Goal: Task Accomplishment & Management: Complete application form

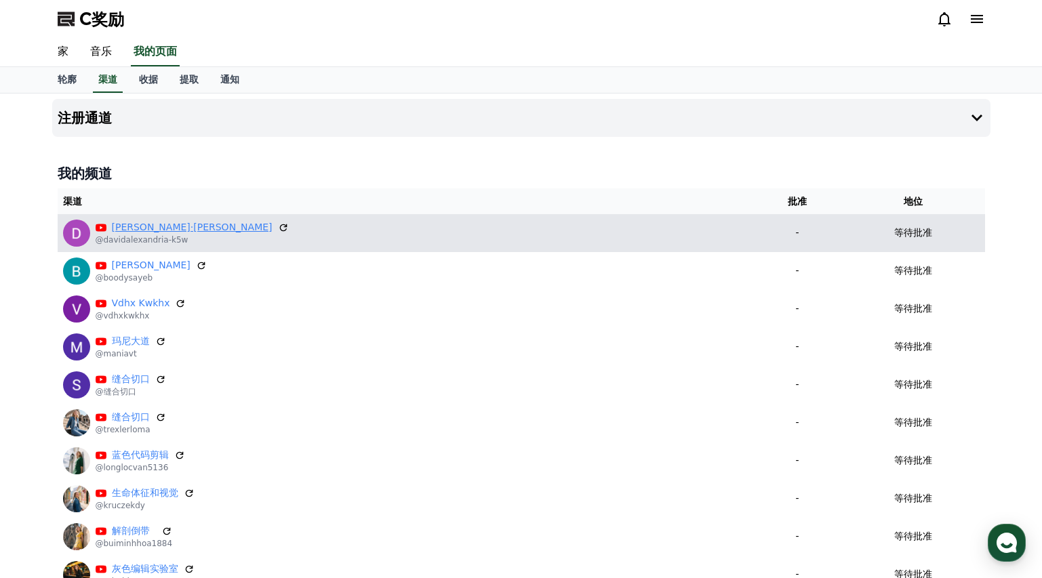
click at [152, 230] on font "[PERSON_NAME]·[PERSON_NAME]" at bounding box center [192, 227] width 161 height 11
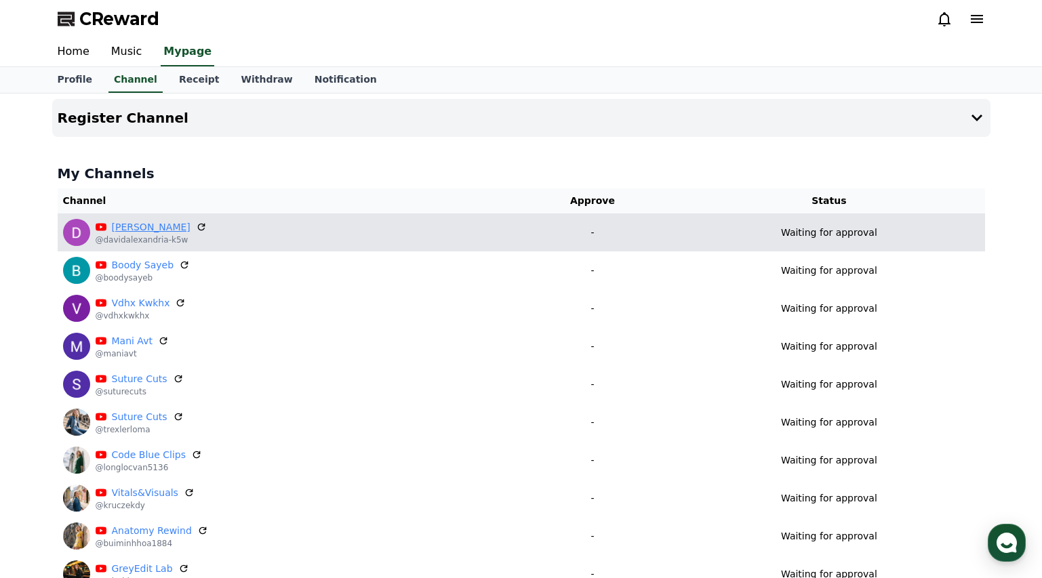
click at [140, 235] on p "@davidalexandria-k5w" at bounding box center [151, 240] width 111 height 11
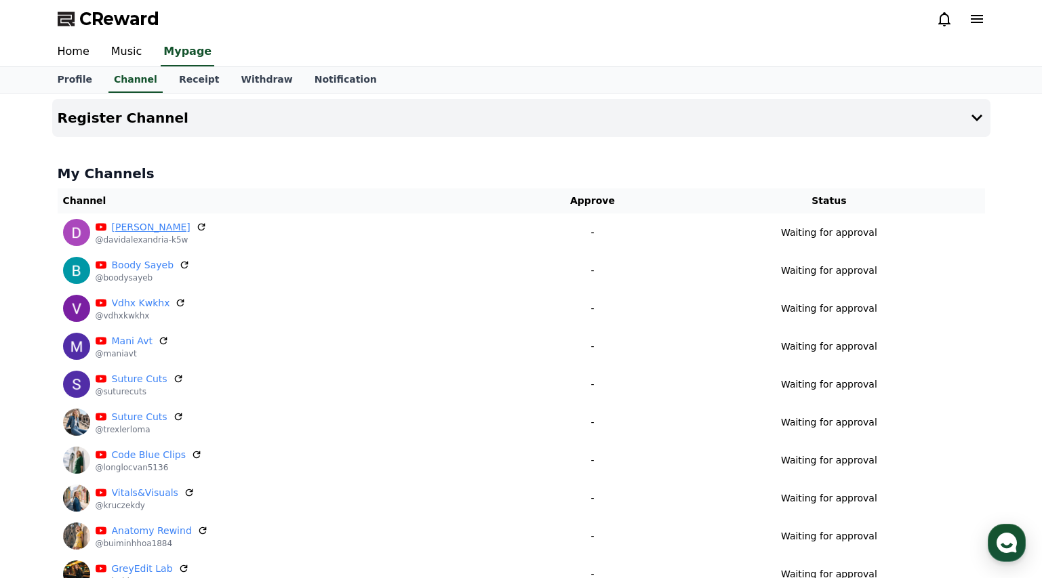
click at [146, 229] on link "[PERSON_NAME]" at bounding box center [151, 227] width 79 height 14
click at [719, 236] on div "Waiting for approval" at bounding box center [829, 233] width 300 height 14
click at [328, 97] on div "Register Channel My Channels Channel Approve Status David Alexandria @davidalex…" at bounding box center [521, 349] width 949 height 511
click at [386, 111] on button "Register Channel" at bounding box center [521, 118] width 939 height 38
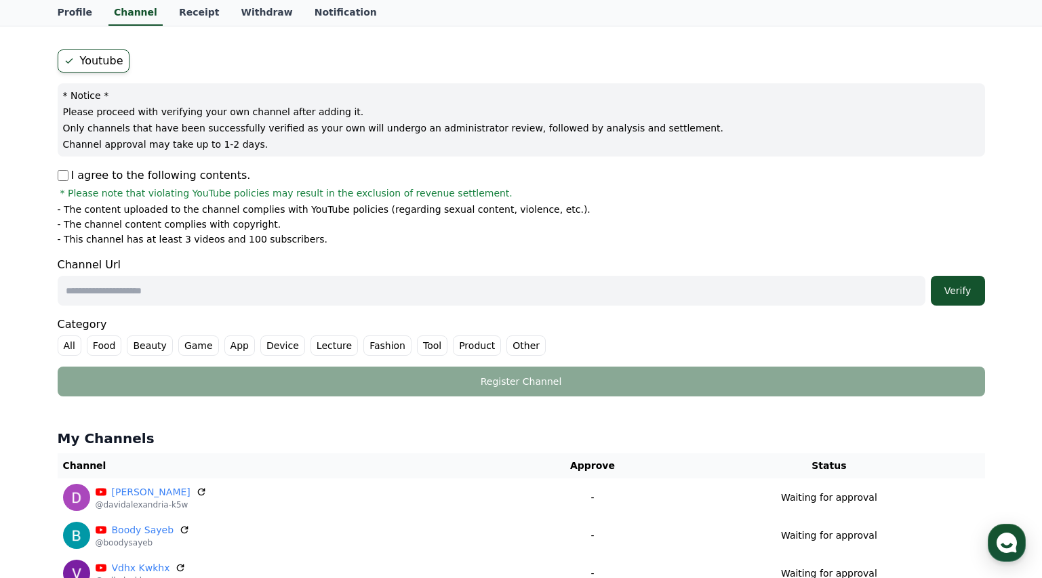
scroll to position [277, 0]
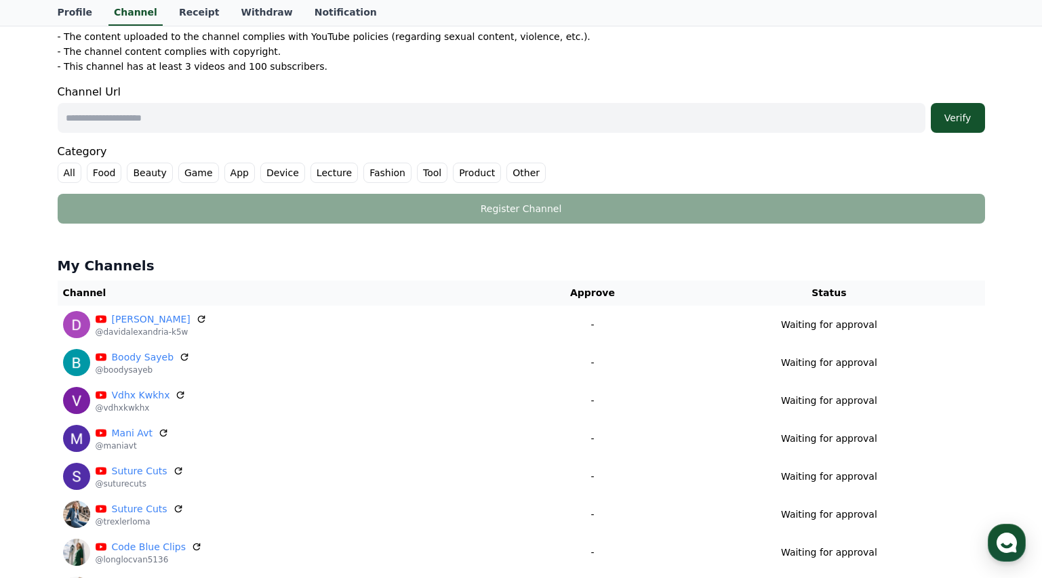
click at [148, 121] on input "text" at bounding box center [492, 118] width 868 height 30
paste input "**********"
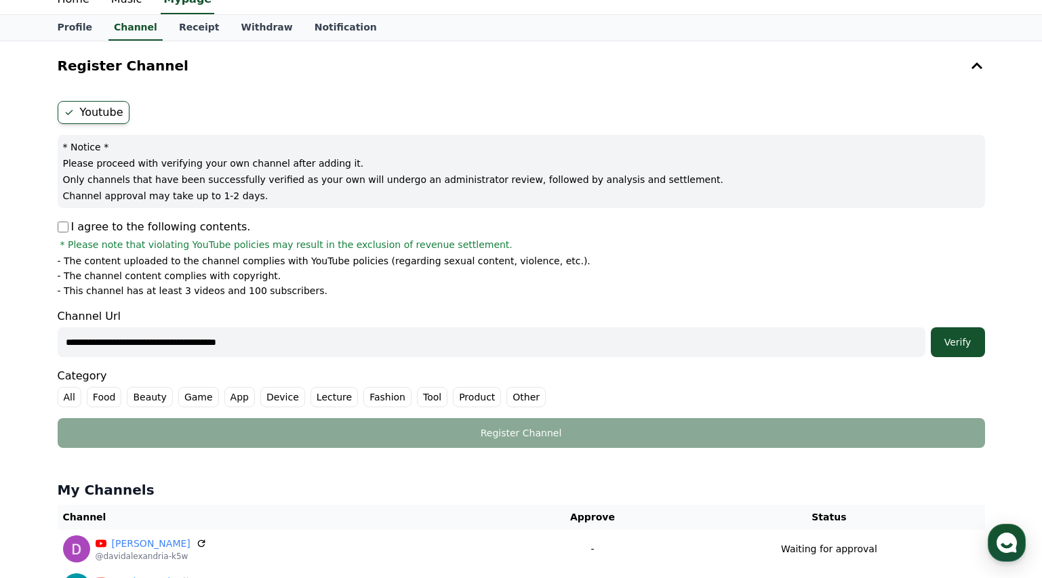
scroll to position [49, 0]
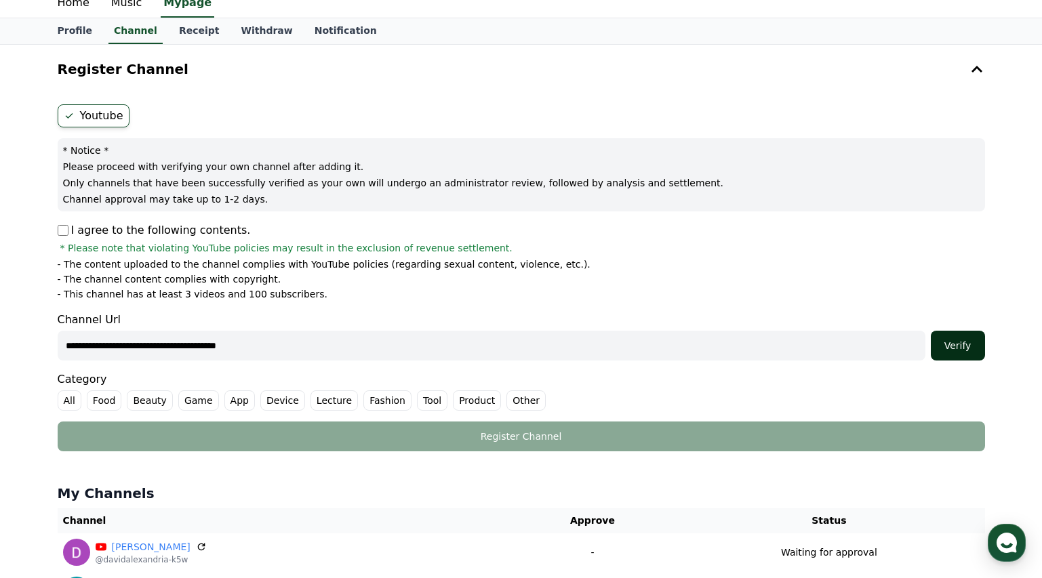
type input "**********"
click at [965, 352] on button "Verify" at bounding box center [958, 346] width 54 height 30
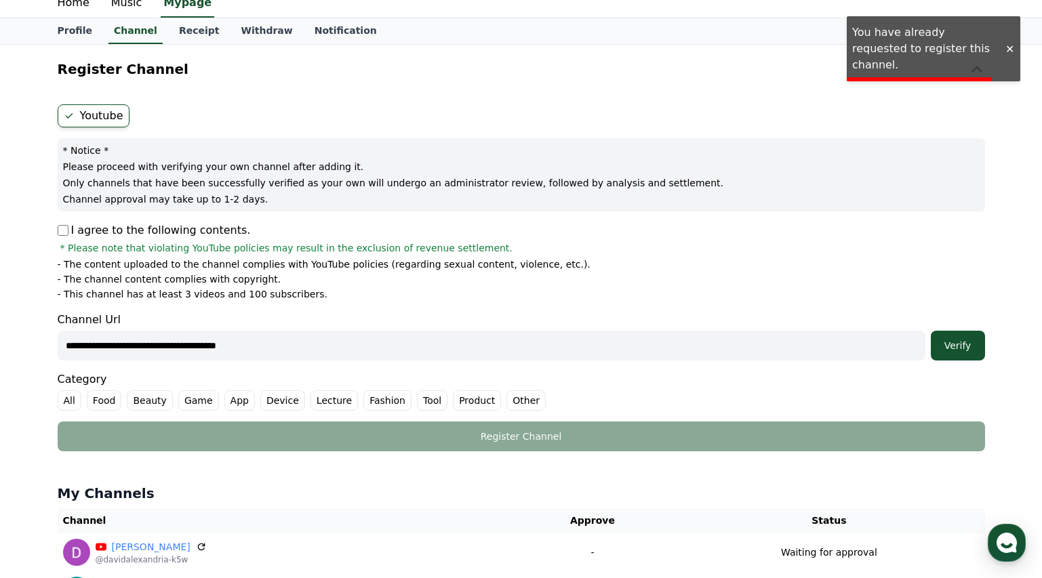
drag, startPoint x: 515, startPoint y: 388, endPoint x: 513, endPoint y: 399, distance: 11.2
click at [515, 389] on div "Category All Food Beauty Game App Device Lecture Fashion Tool Product Other" at bounding box center [522, 391] width 928 height 39
click at [511, 403] on label "Other" at bounding box center [526, 401] width 39 height 20
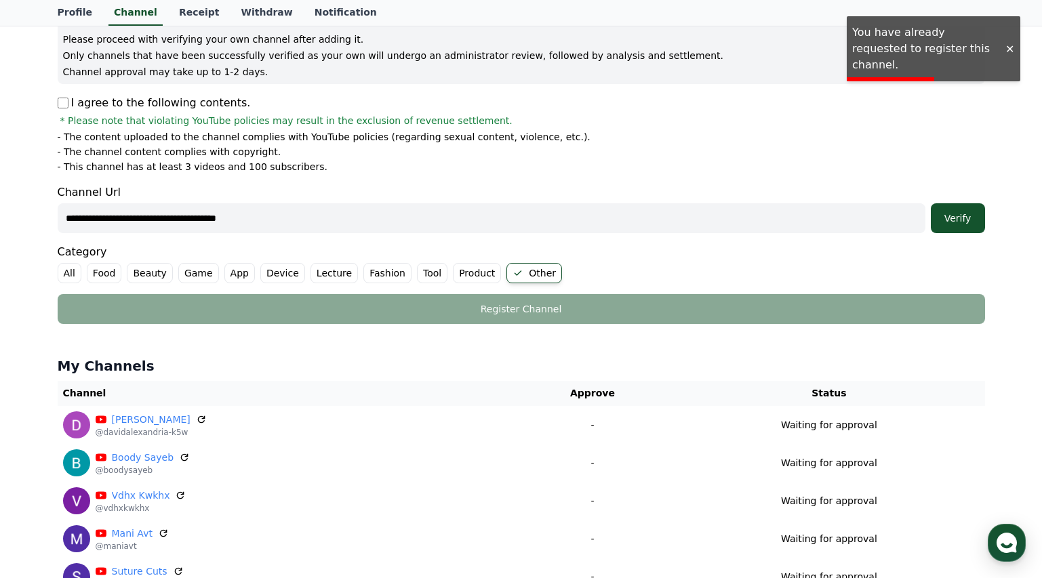
scroll to position [180, 0]
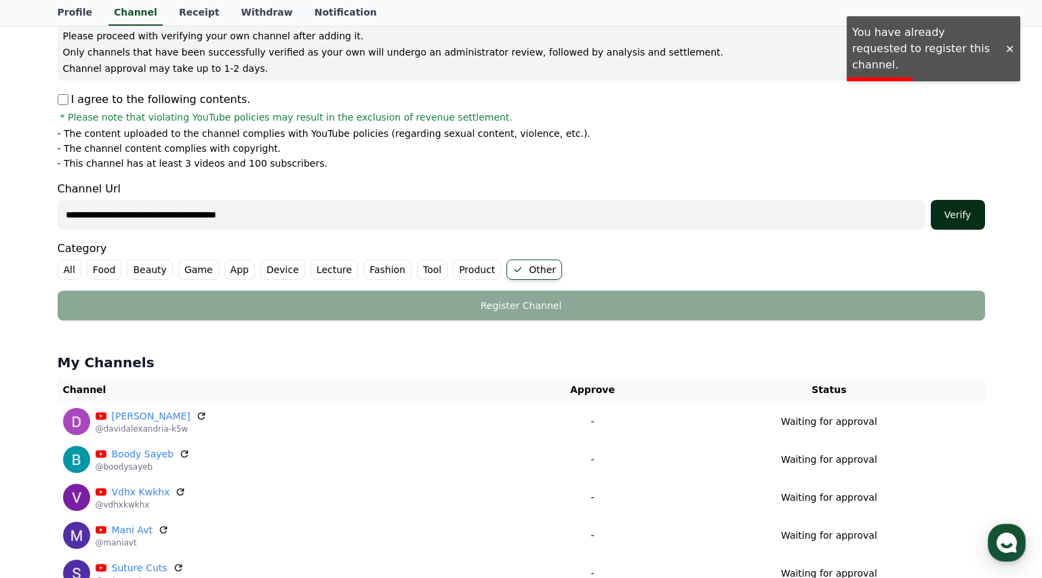
click at [964, 217] on div "Verify" at bounding box center [958, 215] width 43 height 14
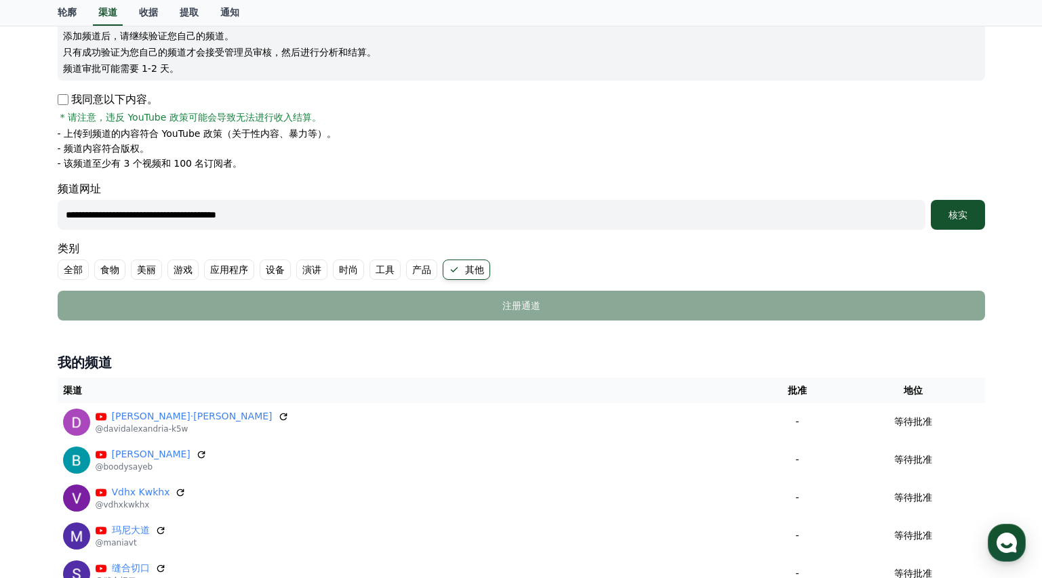
click at [313, 214] on input "**********" at bounding box center [492, 215] width 868 height 30
click at [975, 201] on button "核实" at bounding box center [958, 215] width 54 height 30
click at [952, 211] on font "核实" at bounding box center [958, 215] width 19 height 11
drag, startPoint x: 302, startPoint y: 214, endPoint x: -261, endPoint y: 171, distance: 564.5
click at [0, 171] on html "**********" at bounding box center [521, 391] width 1042 height 1143
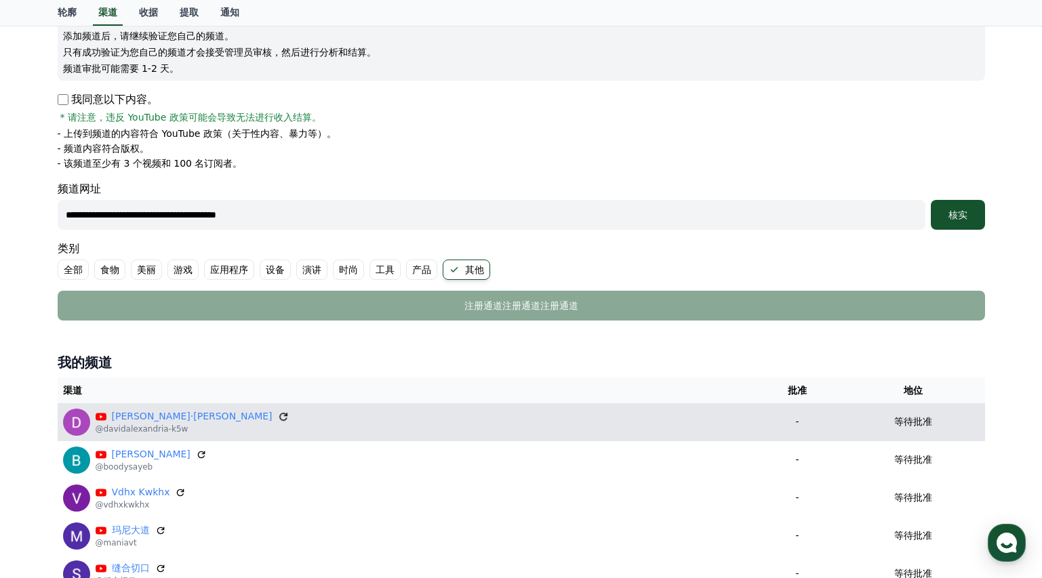
click at [277, 416] on icon at bounding box center [283, 417] width 12 height 12
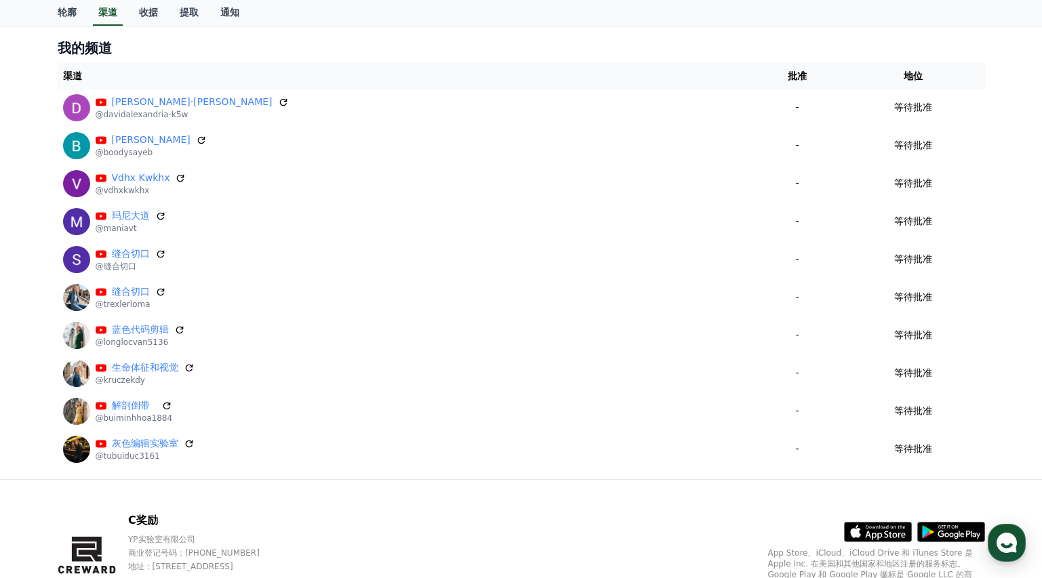
scroll to position [566, 0]
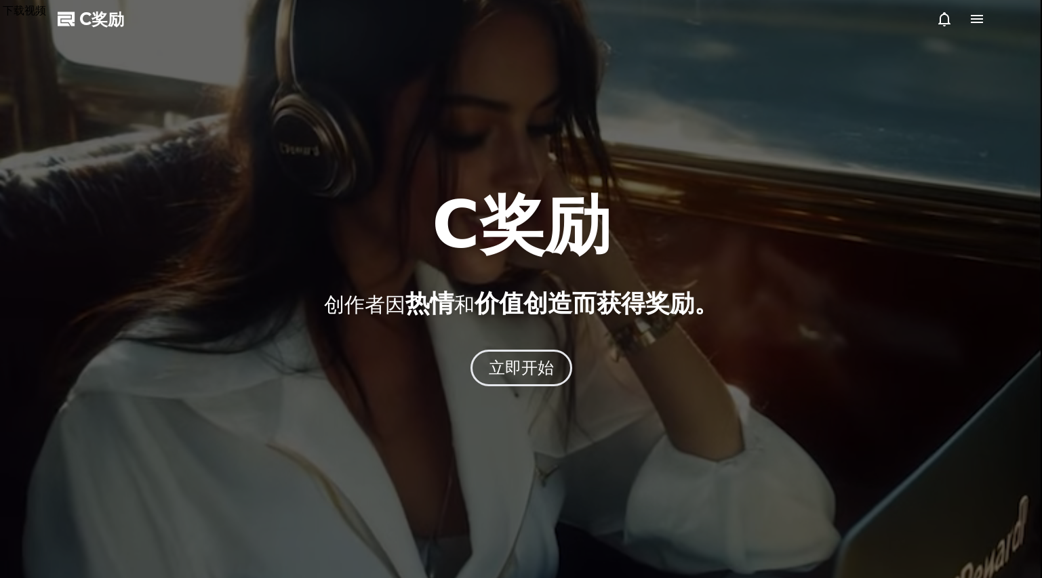
click at [983, 22] on icon at bounding box center [977, 19] width 12 height 8
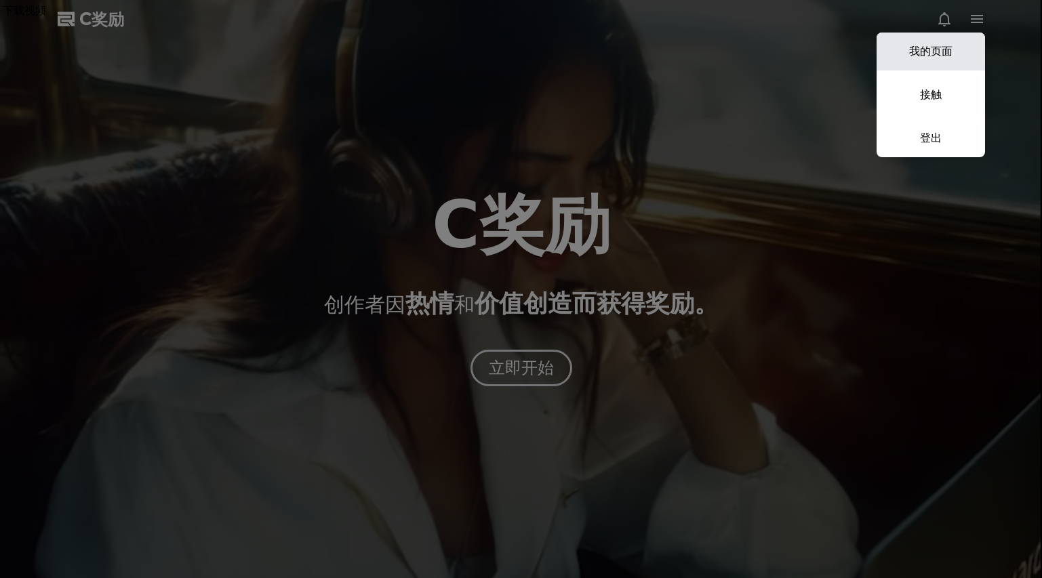
click at [905, 51] on link "我的页面" at bounding box center [931, 52] width 109 height 38
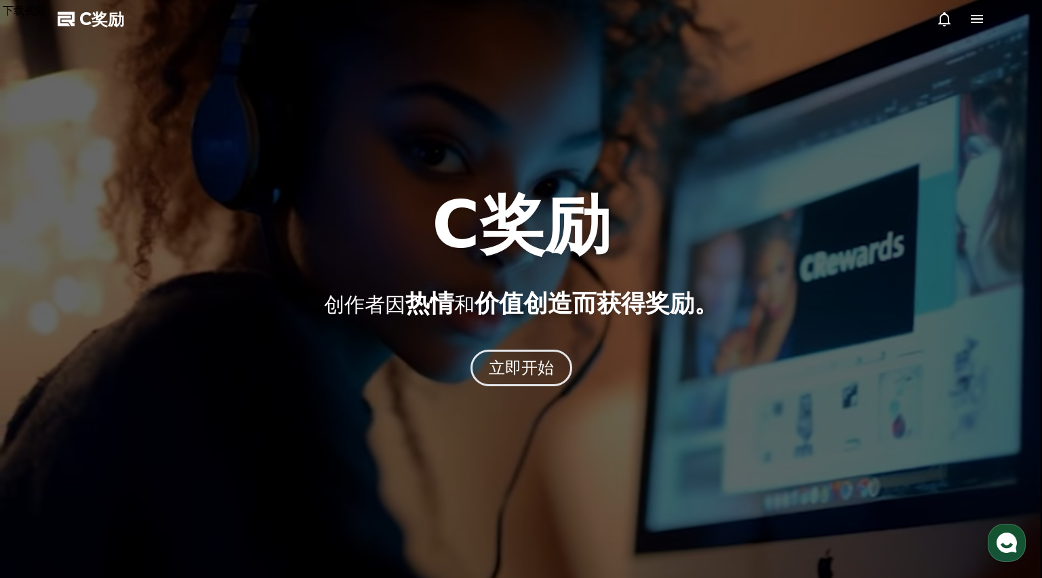
select select "**********"
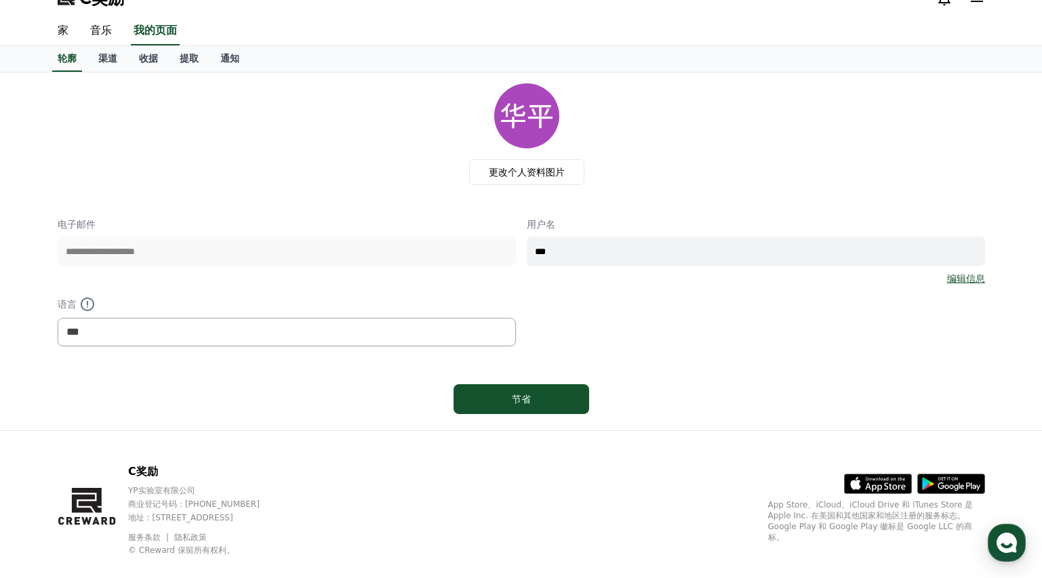
scroll to position [42, 0]
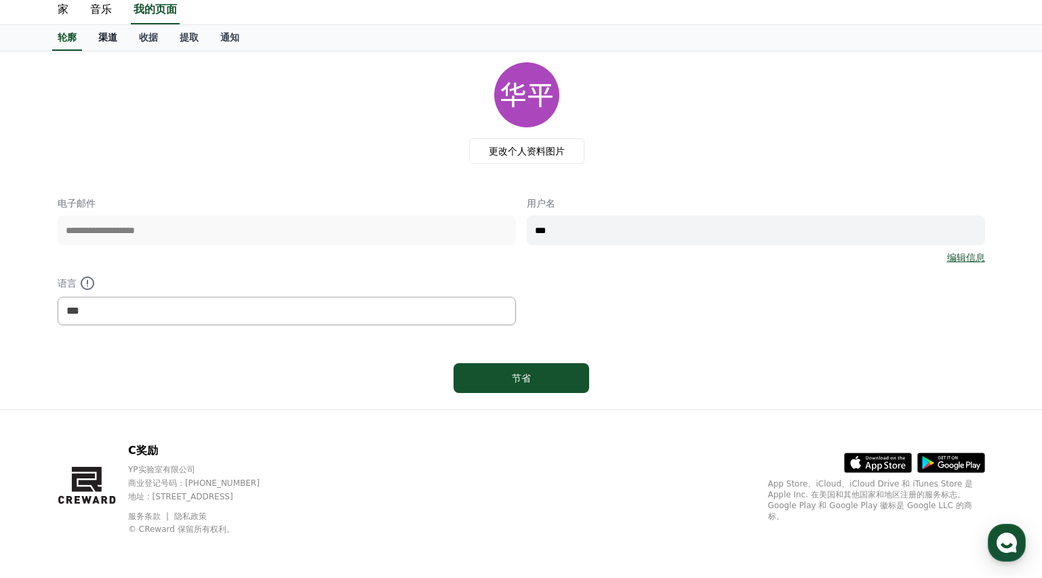
click at [106, 38] on font "渠道" at bounding box center [107, 37] width 19 height 11
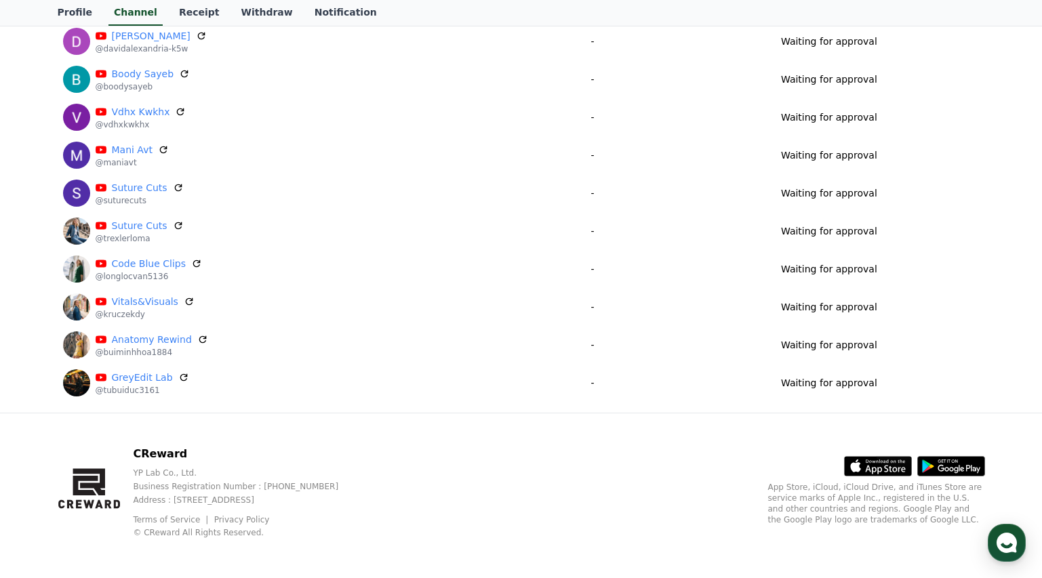
scroll to position [195, 0]
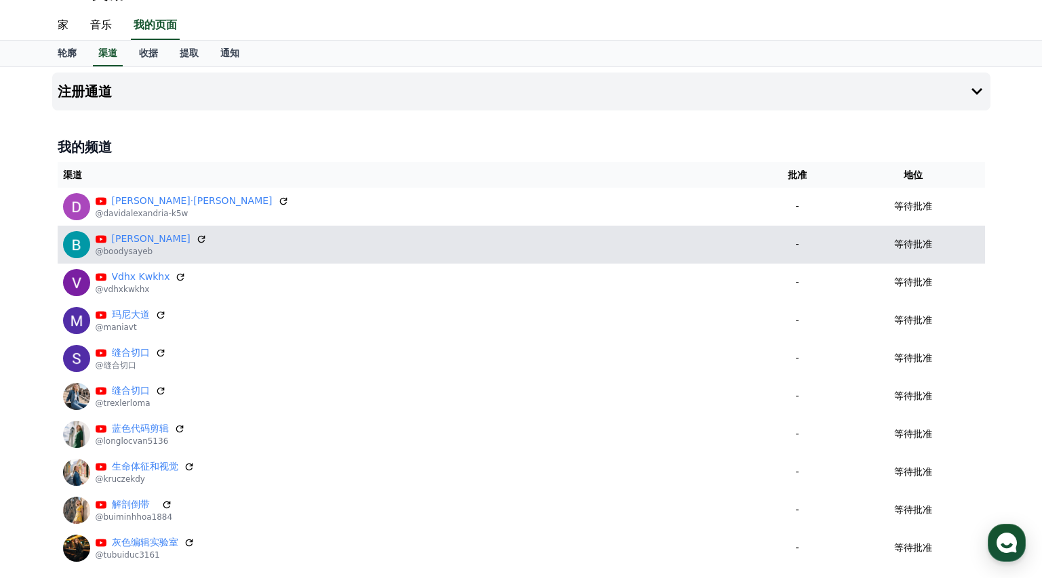
scroll to position [53, 0]
